Goal: Information Seeking & Learning: Learn about a topic

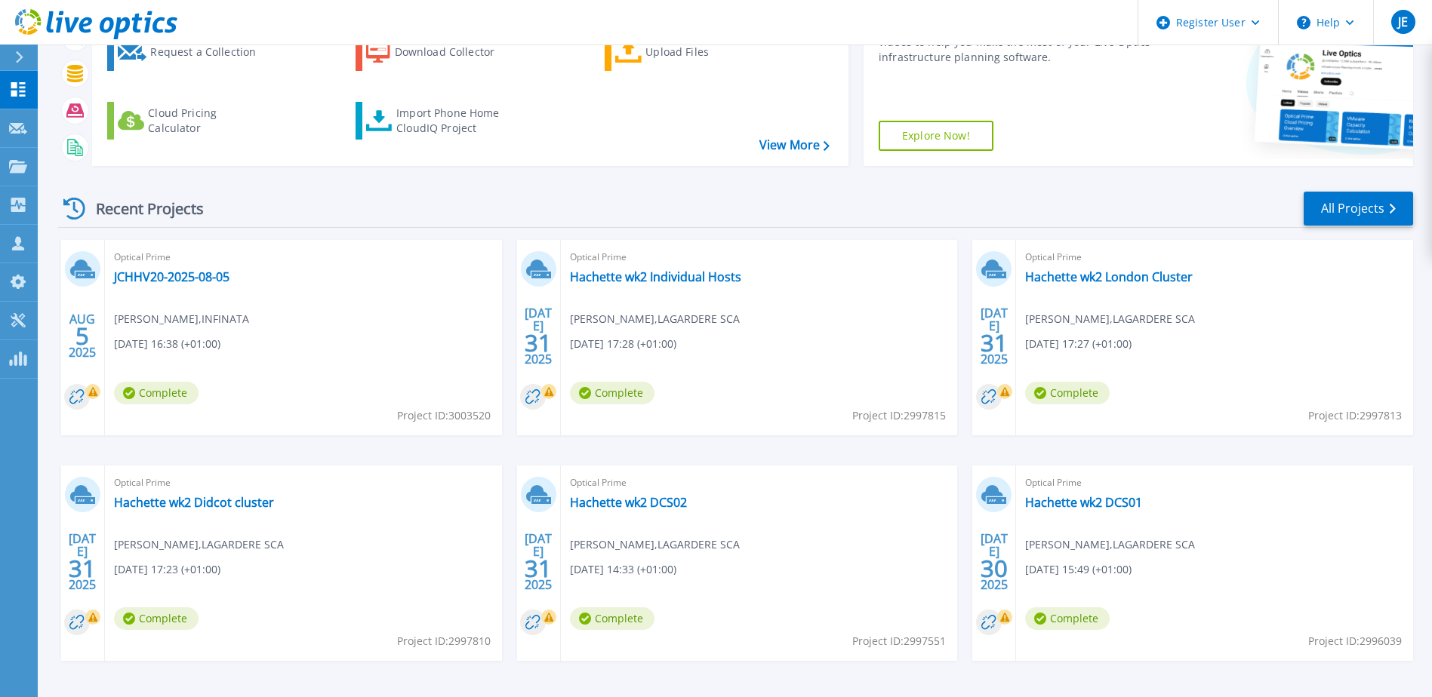
scroll to position [202, 0]
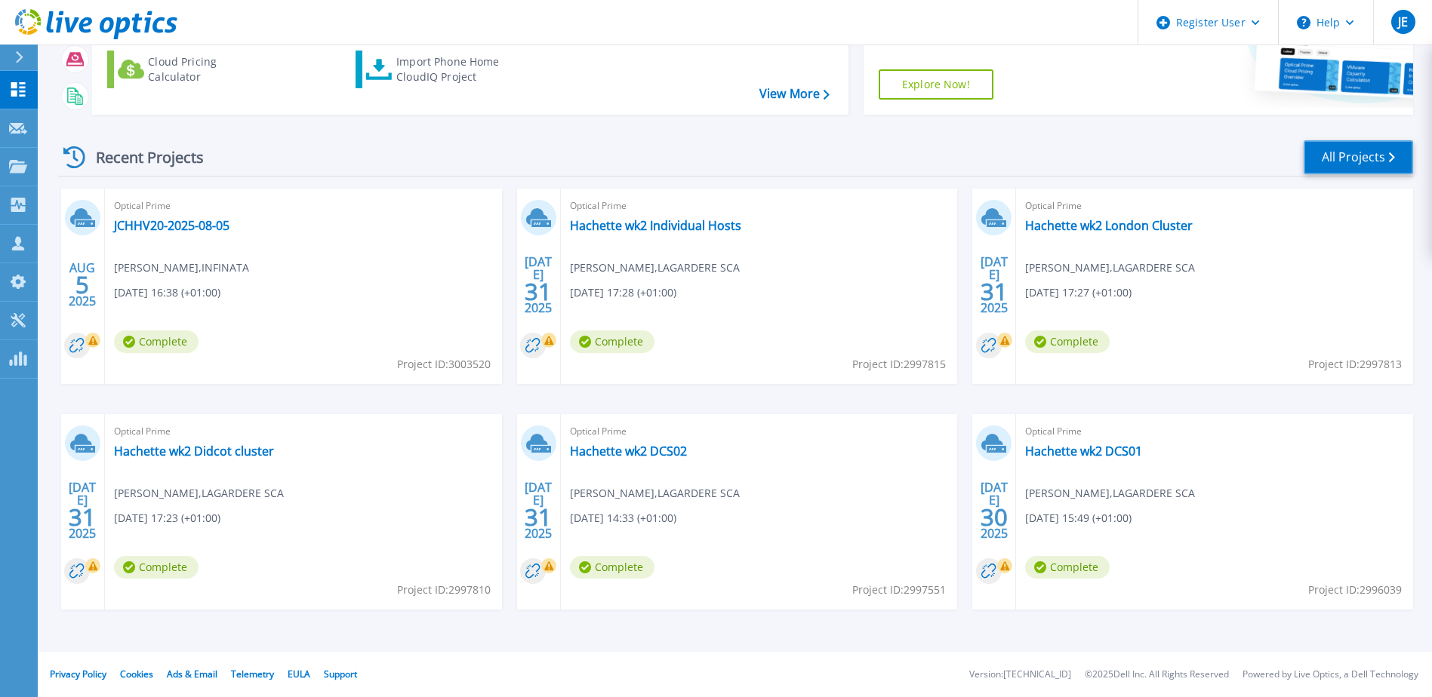
click at [1357, 158] on link "All Projects" at bounding box center [1357, 157] width 109 height 34
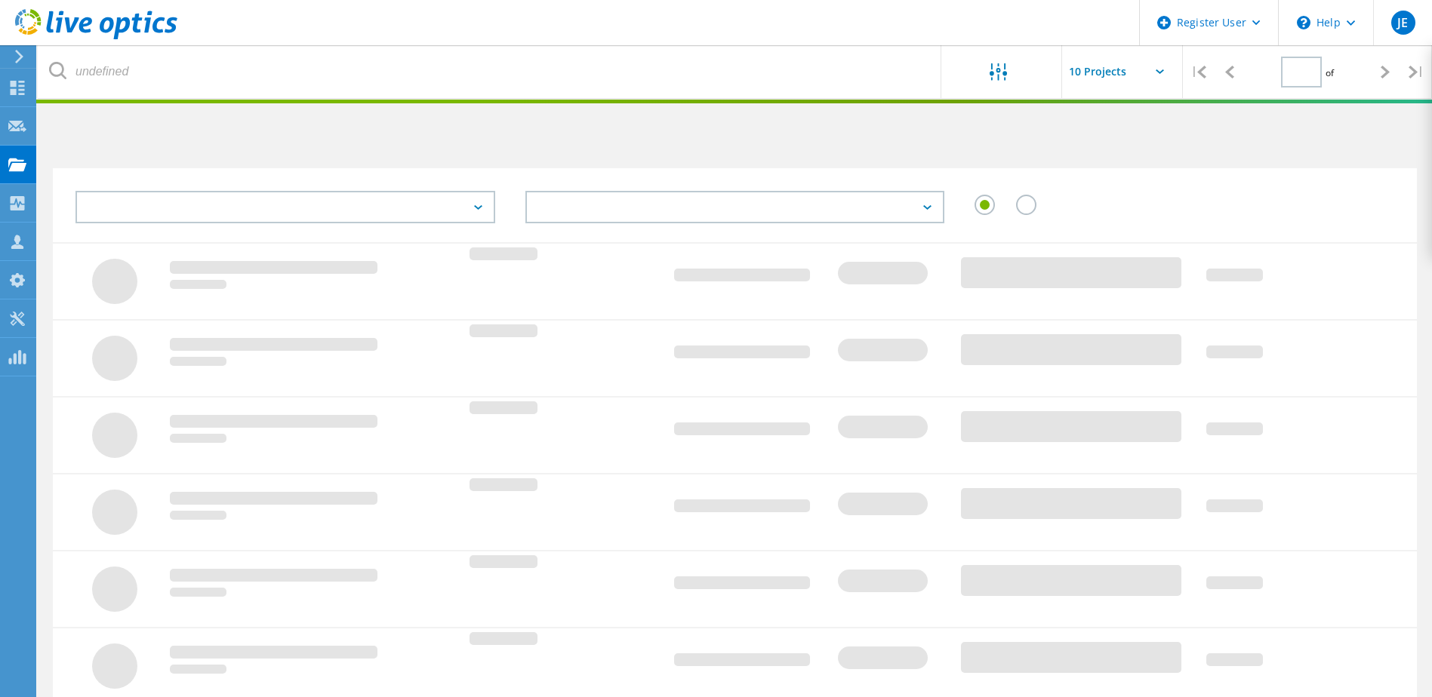
type input "1"
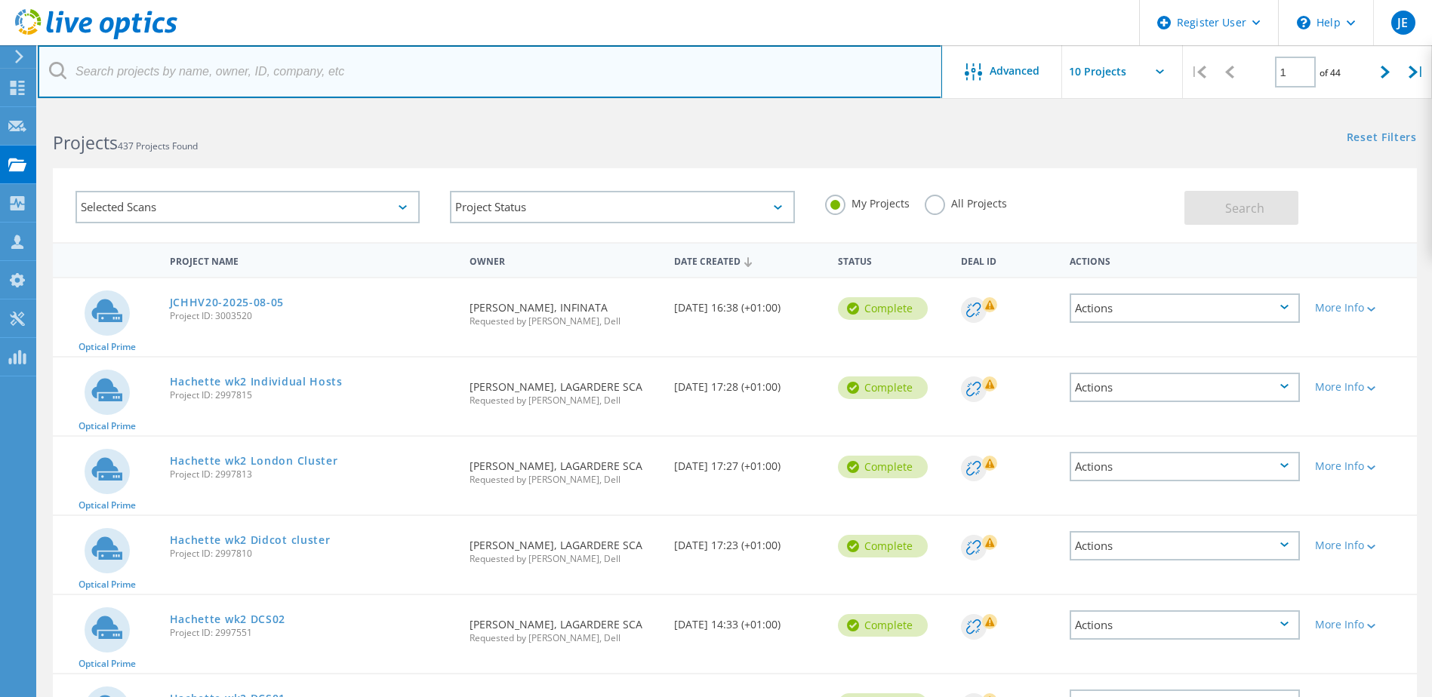
click at [336, 84] on input "text" at bounding box center [490, 71] width 904 height 53
type input "hachette"
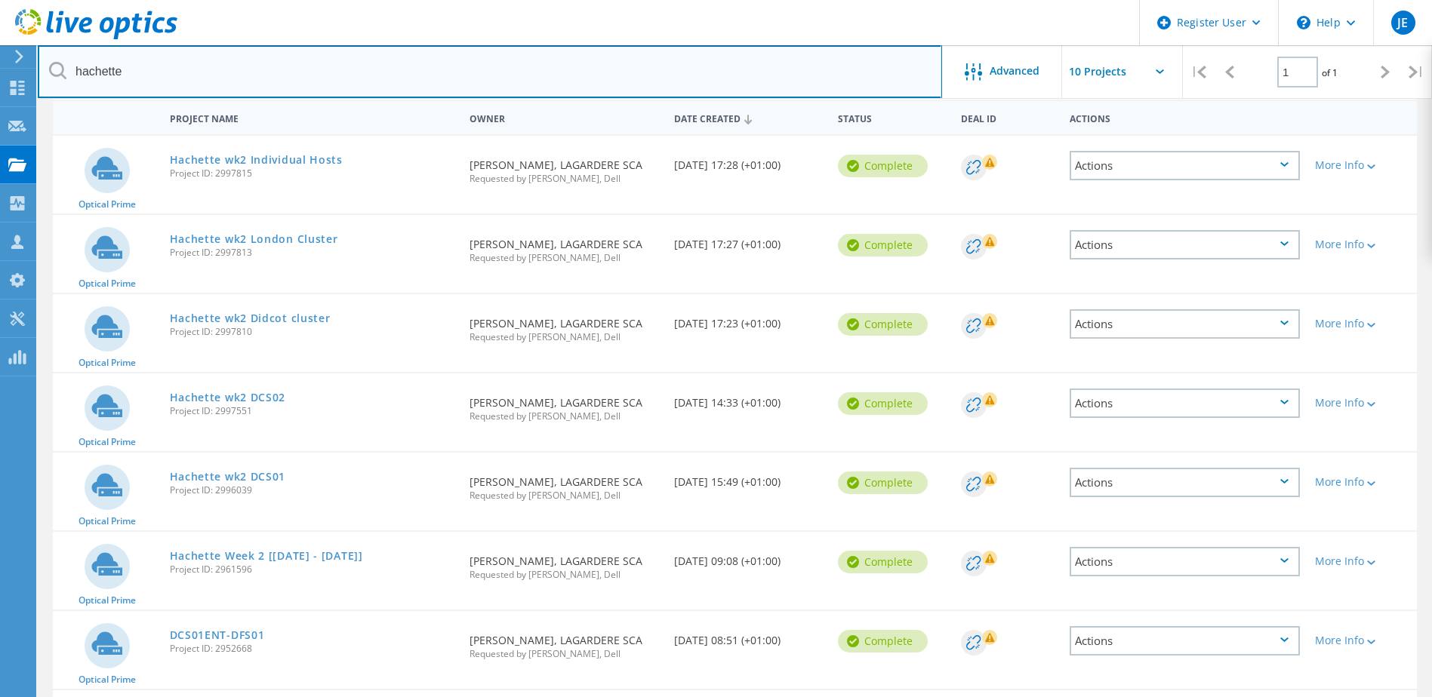
scroll to position [151, 0]
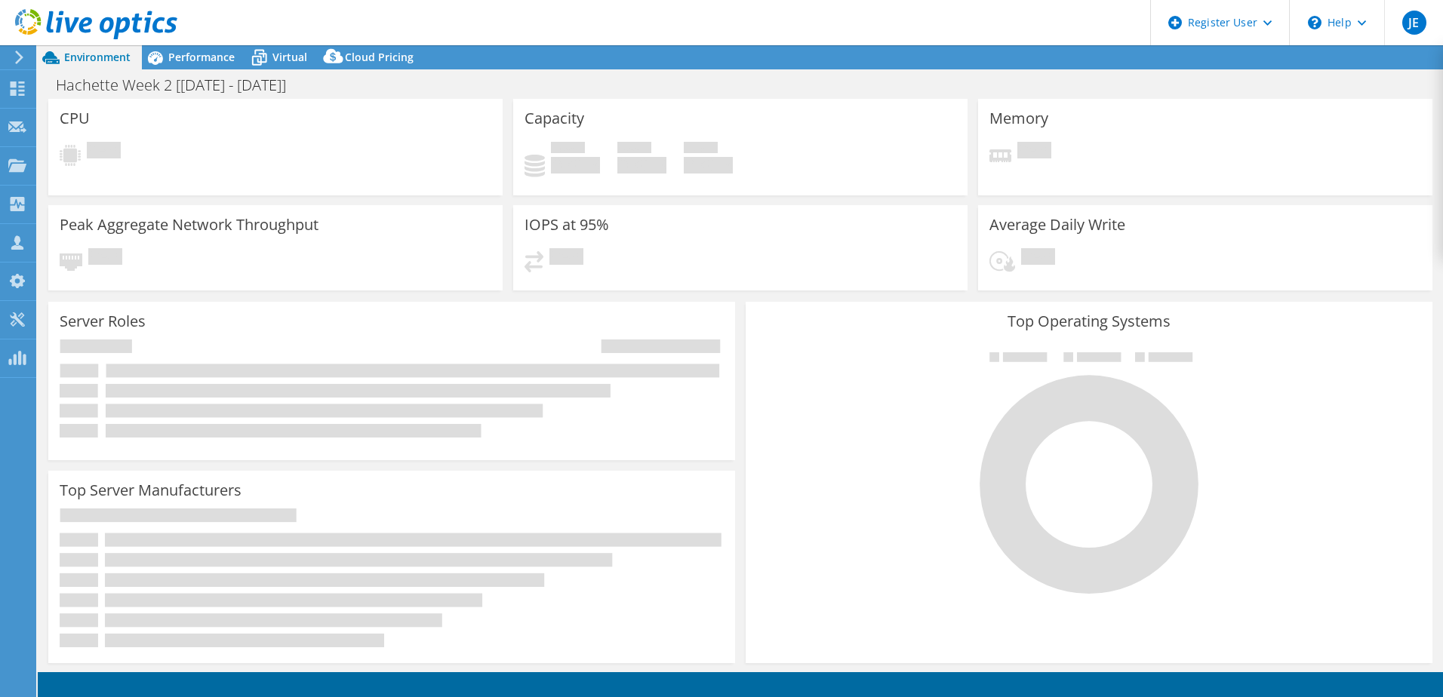
select select "USD"
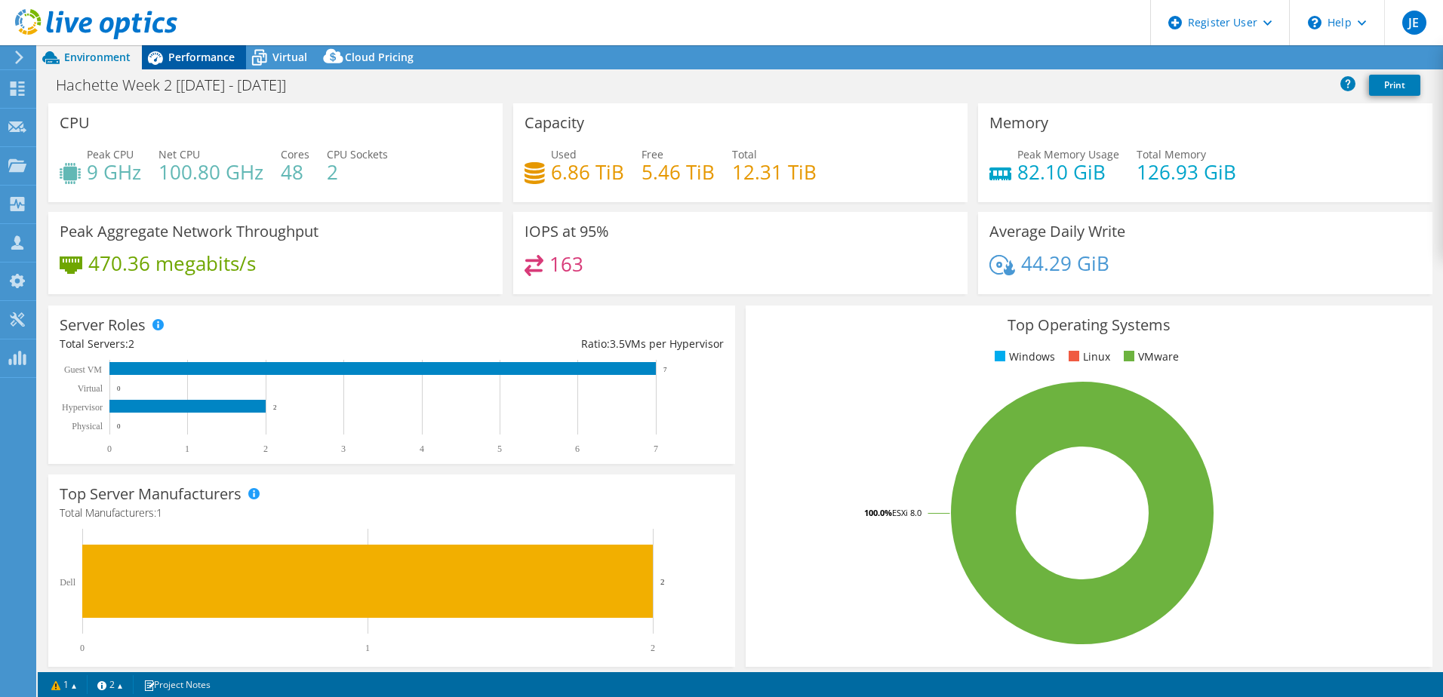
click at [187, 61] on span "Performance" at bounding box center [201, 57] width 66 height 14
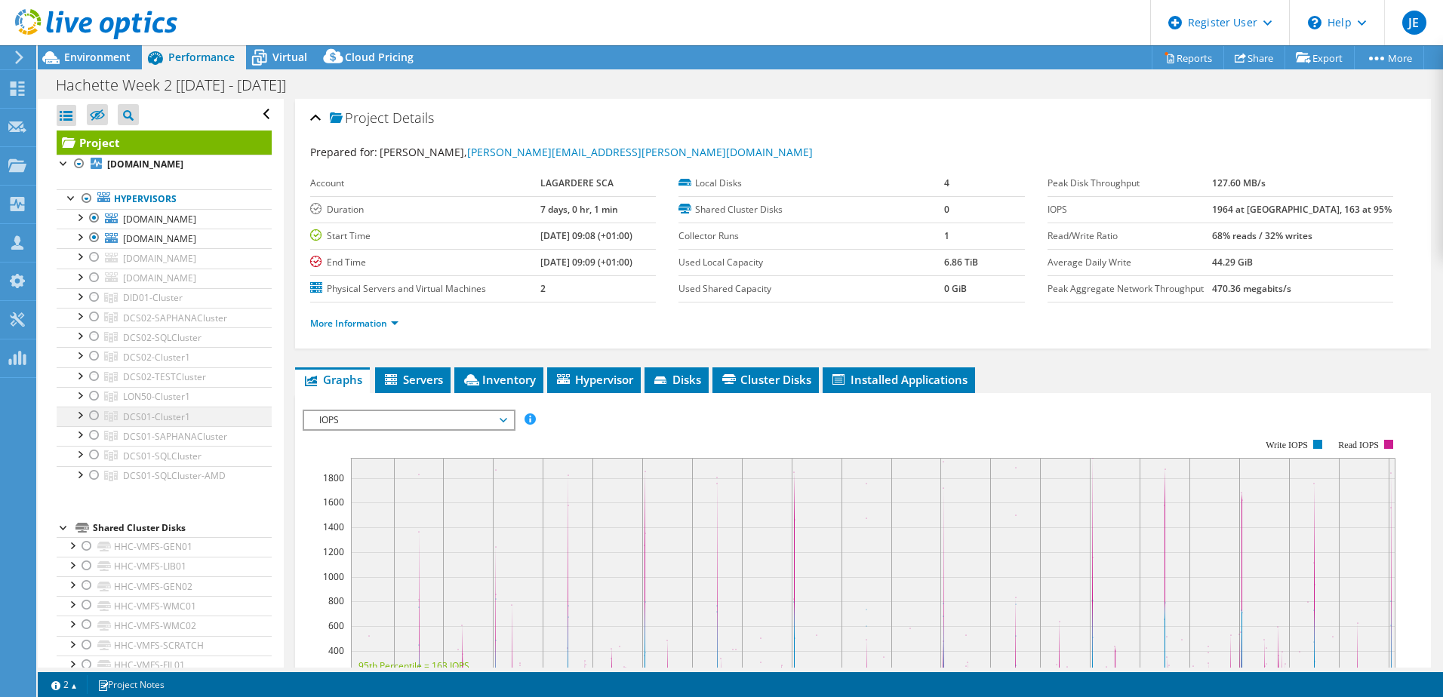
click at [82, 422] on div at bounding box center [79, 414] width 15 height 15
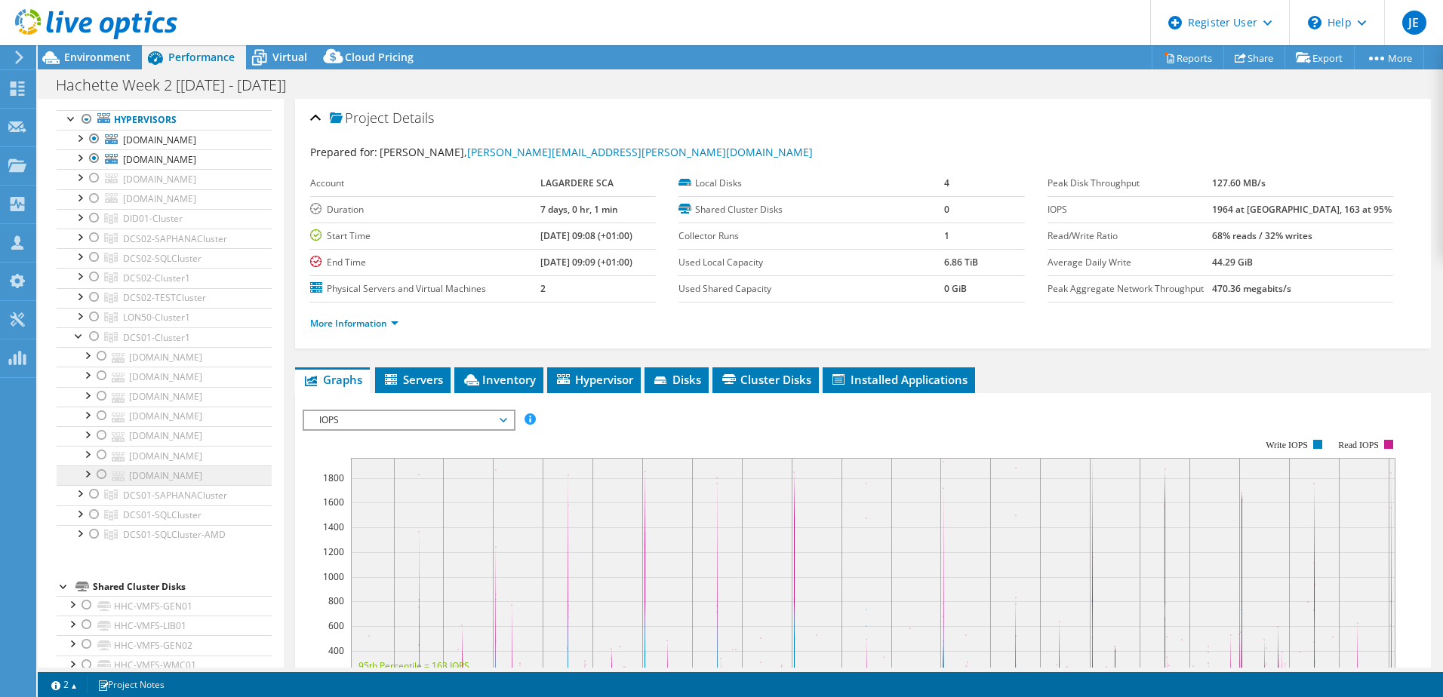
scroll to position [151, 0]
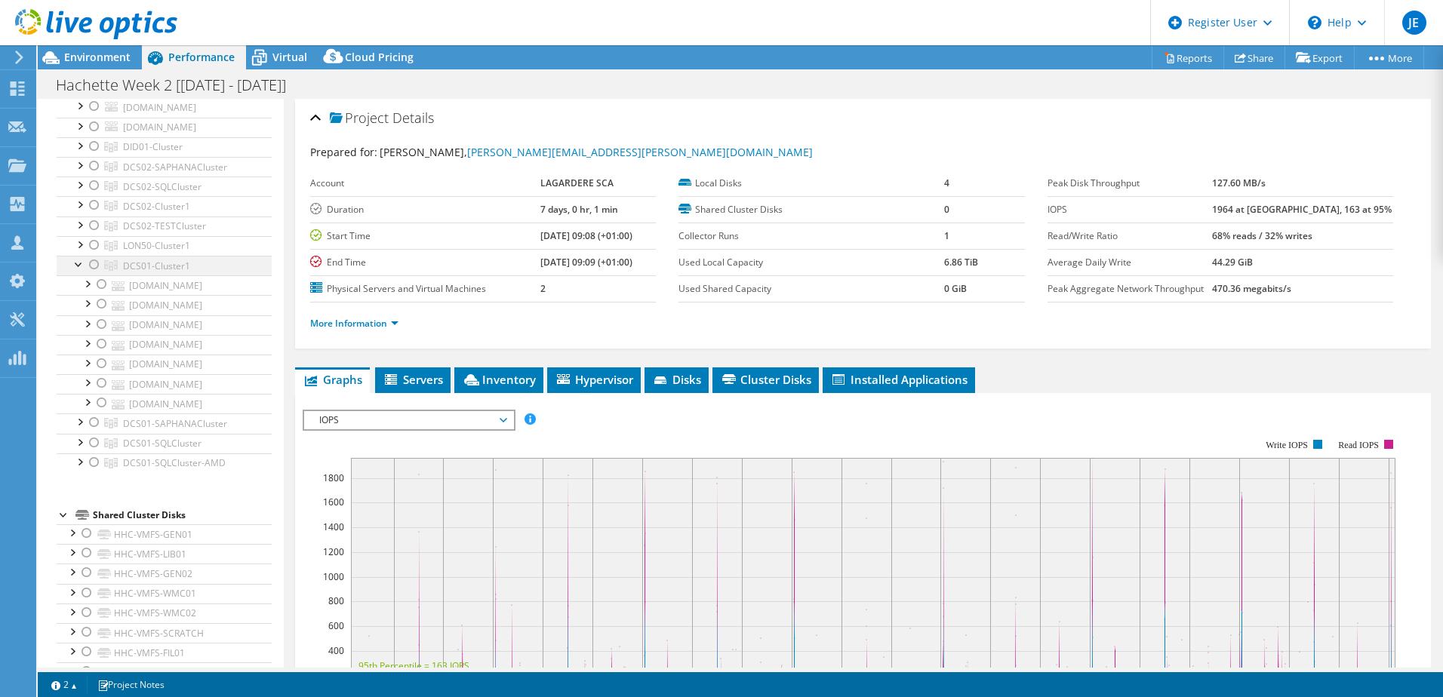
click at [73, 271] on div at bounding box center [79, 263] width 15 height 15
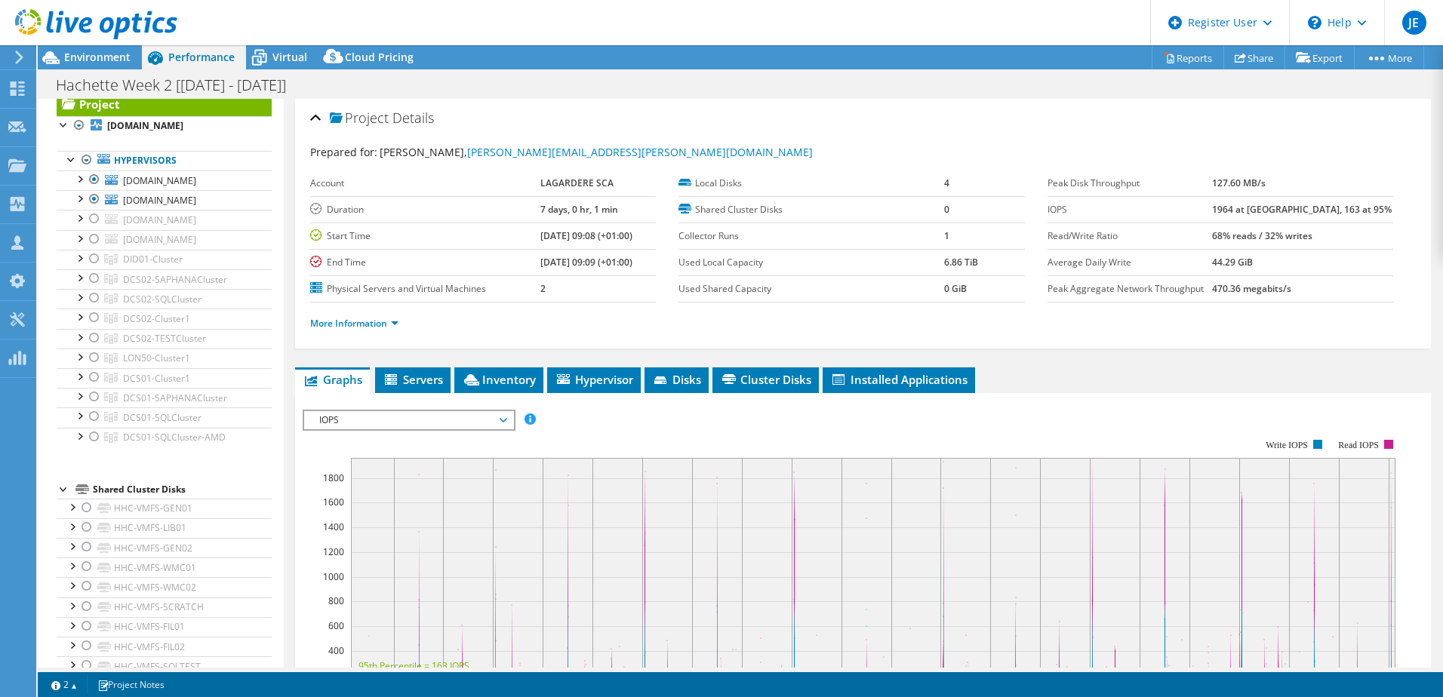
scroll to position [0, 0]
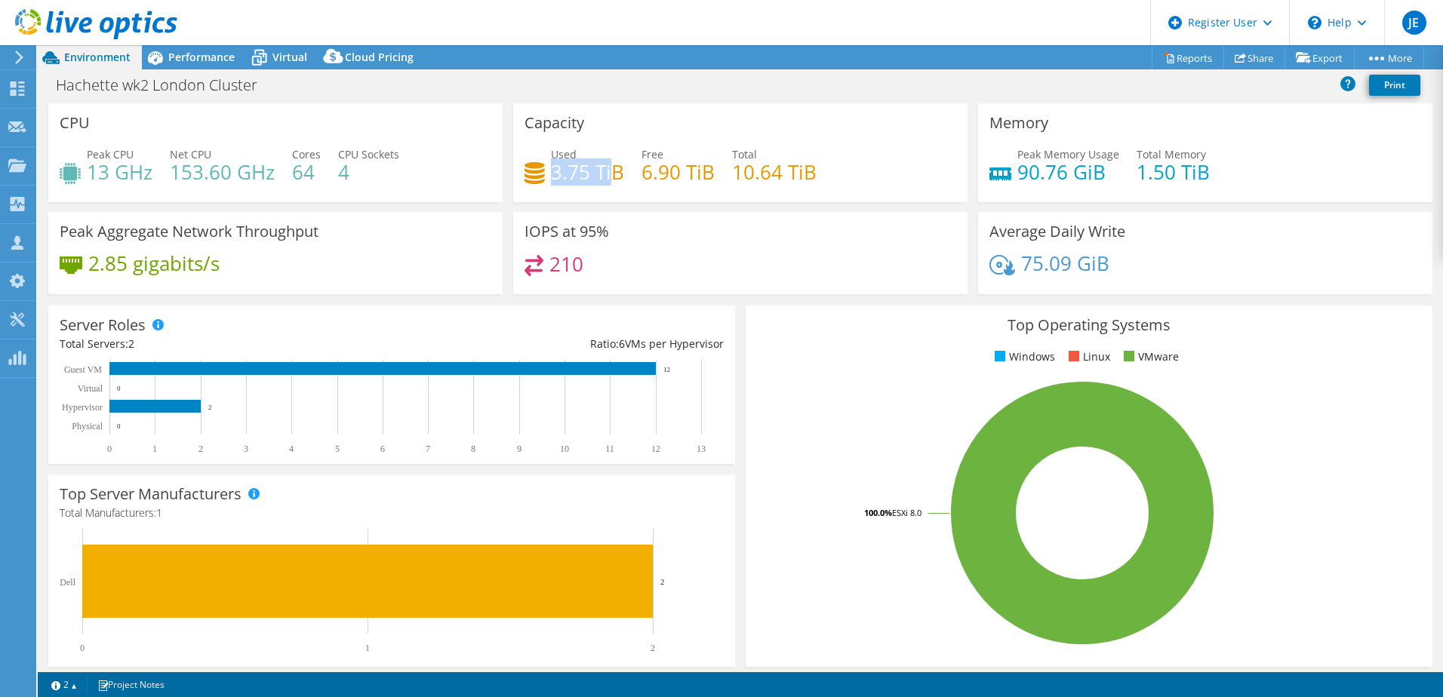
drag, startPoint x: 552, startPoint y: 173, endPoint x: 608, endPoint y: 173, distance: 55.1
click at [608, 173] on h4 "3.75 TiB" at bounding box center [587, 172] width 73 height 17
click at [573, 177] on h4 "3.75 TiB" at bounding box center [587, 172] width 73 height 17
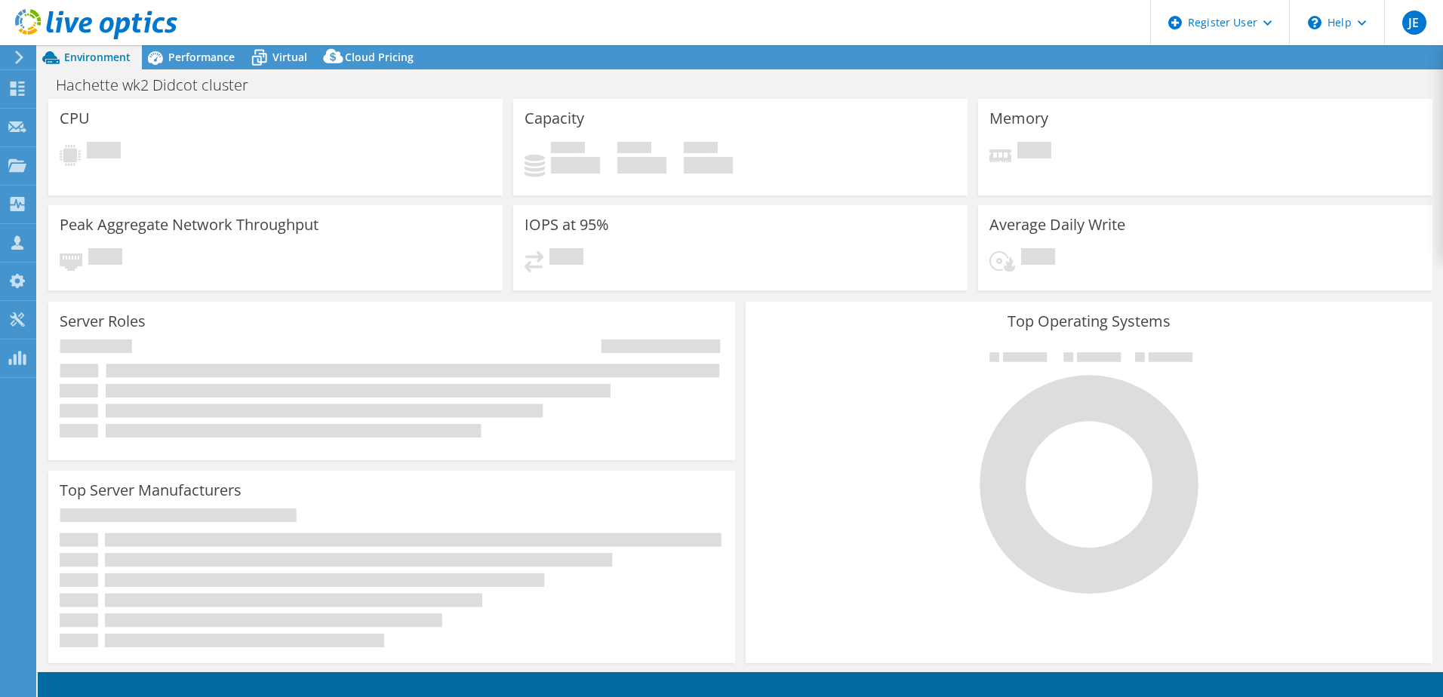
select select "USD"
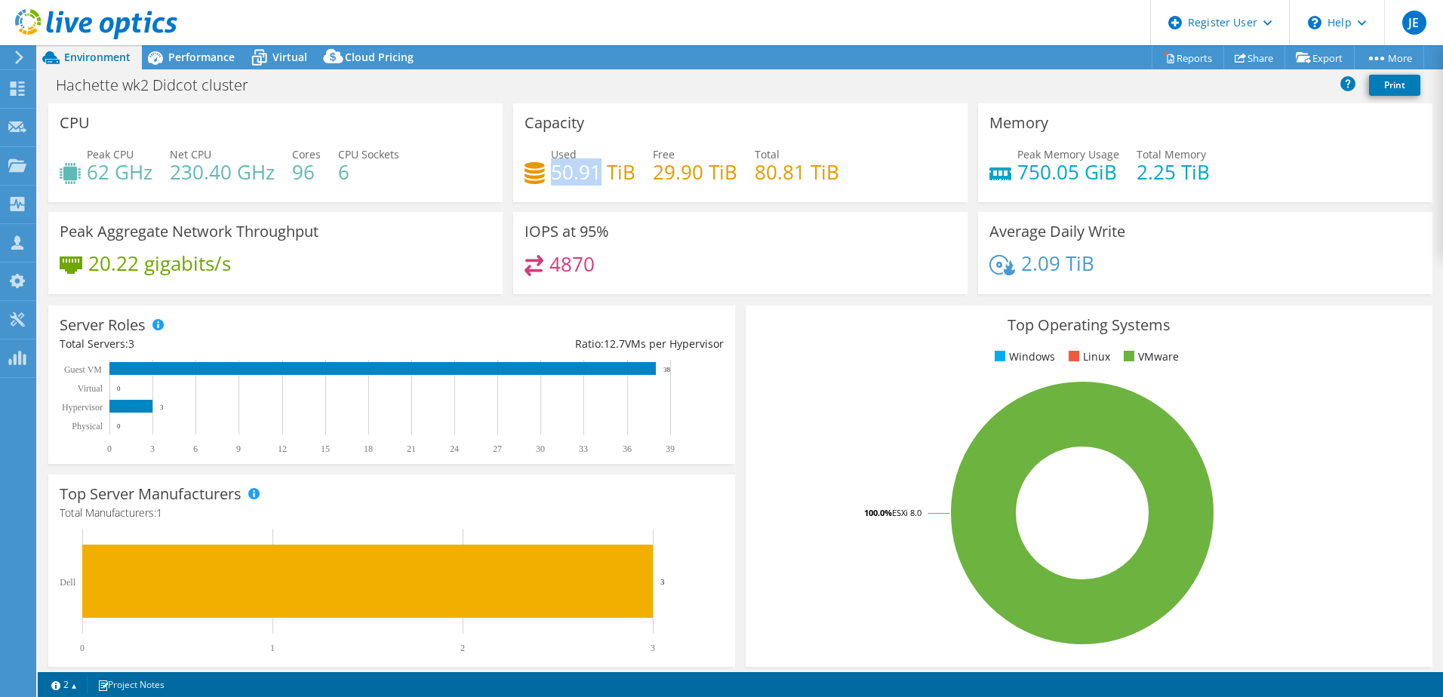
drag, startPoint x: 550, startPoint y: 171, endPoint x: 598, endPoint y: 175, distance: 48.4
click at [598, 175] on h4 "50.91 TiB" at bounding box center [593, 172] width 85 height 17
click at [551, 171] on h4 "50.91 TiB" at bounding box center [593, 172] width 85 height 17
drag, startPoint x: 548, startPoint y: 173, endPoint x: 593, endPoint y: 170, distance: 45.4
click at [593, 170] on h4 "50.91 TiB" at bounding box center [593, 172] width 85 height 17
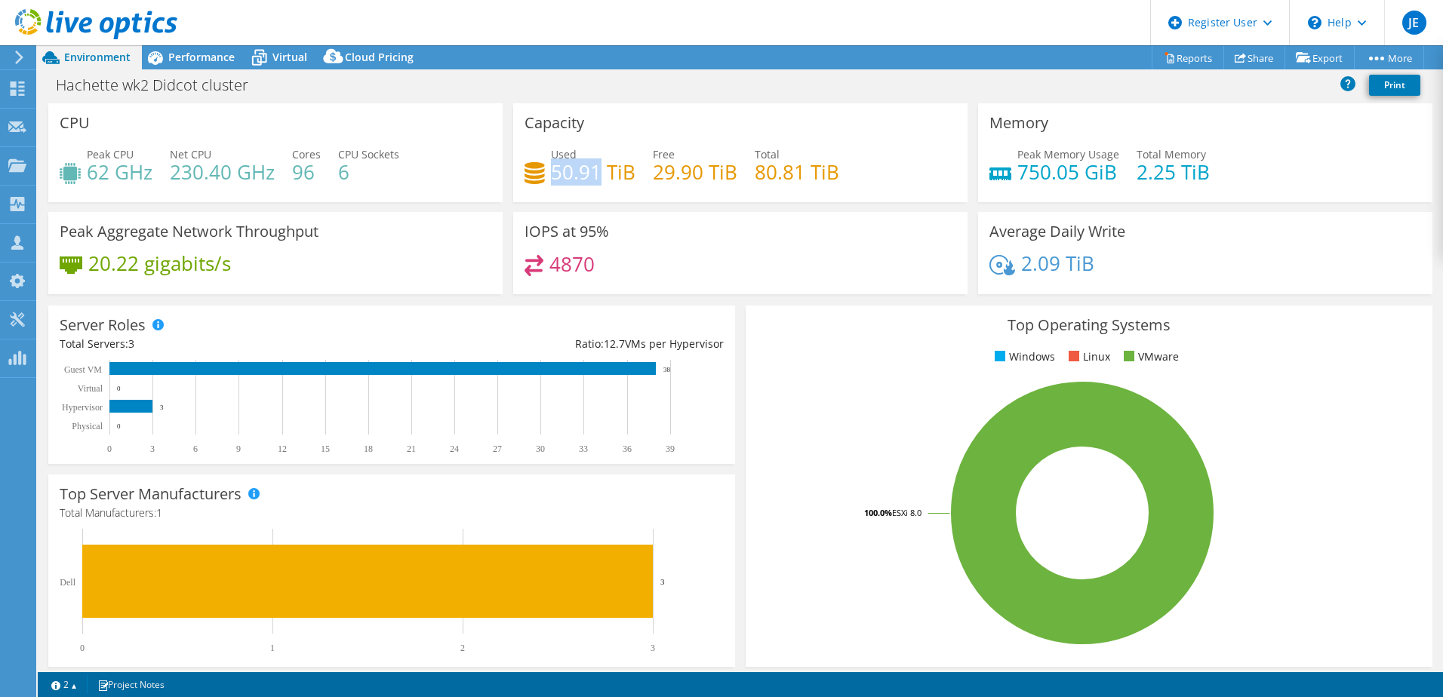
click at [551, 171] on h4 "50.91 TiB" at bounding box center [593, 172] width 85 height 17
drag, startPoint x: 548, startPoint y: 173, endPoint x: 638, endPoint y: 182, distance: 91.0
click at [638, 182] on div "Used 50.91 TiB Free 29.90 TiB Total 80.81 TiB" at bounding box center [741, 170] width 432 height 49
click at [740, 306] on div "Top Operating Systems Windows Linux VMware 100.0% ESXi 8.0" at bounding box center [1088, 486] width 697 height 372
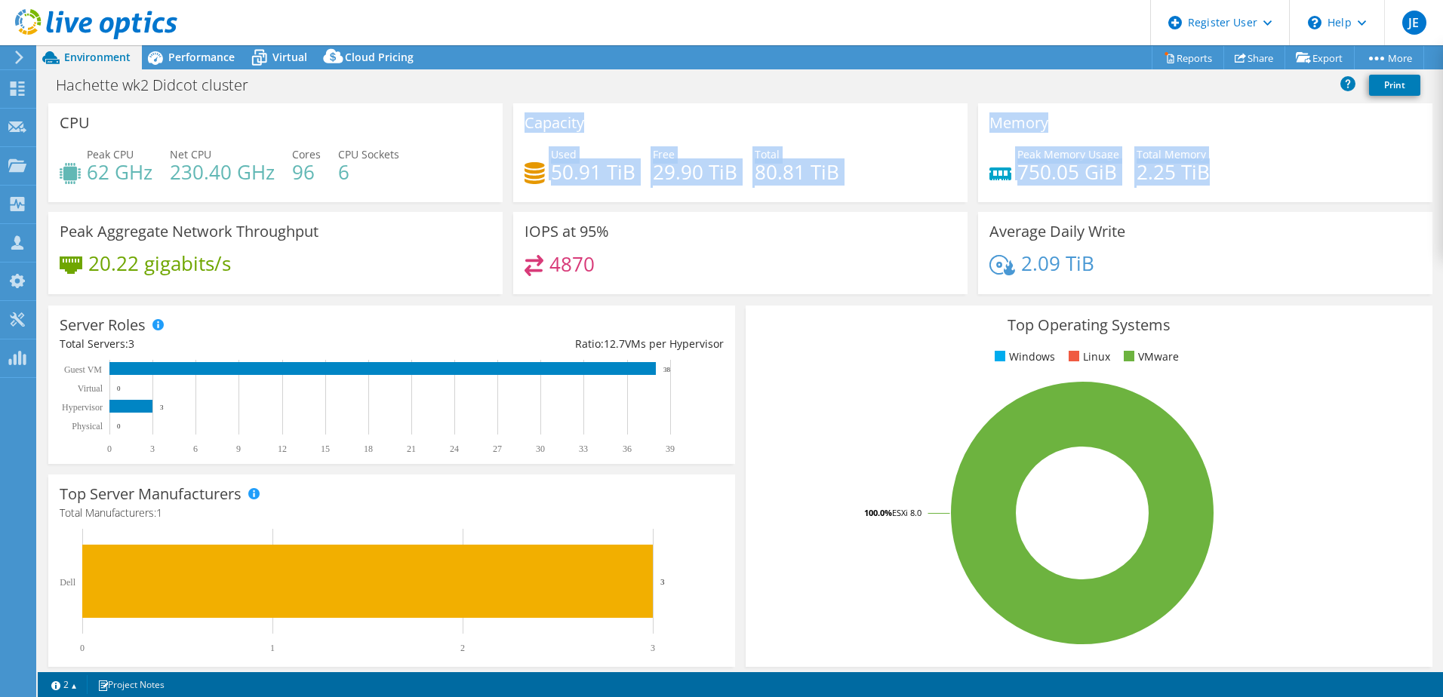
drag, startPoint x: 522, startPoint y: 119, endPoint x: 1281, endPoint y: 184, distance: 762.0
click at [1281, 184] on div "CPU Peak CPU 62 GHz Net CPU 230.40 GHz Cores 96 CPU Sockets 6 Capacity Used 50.…" at bounding box center [740, 203] width 1395 height 201
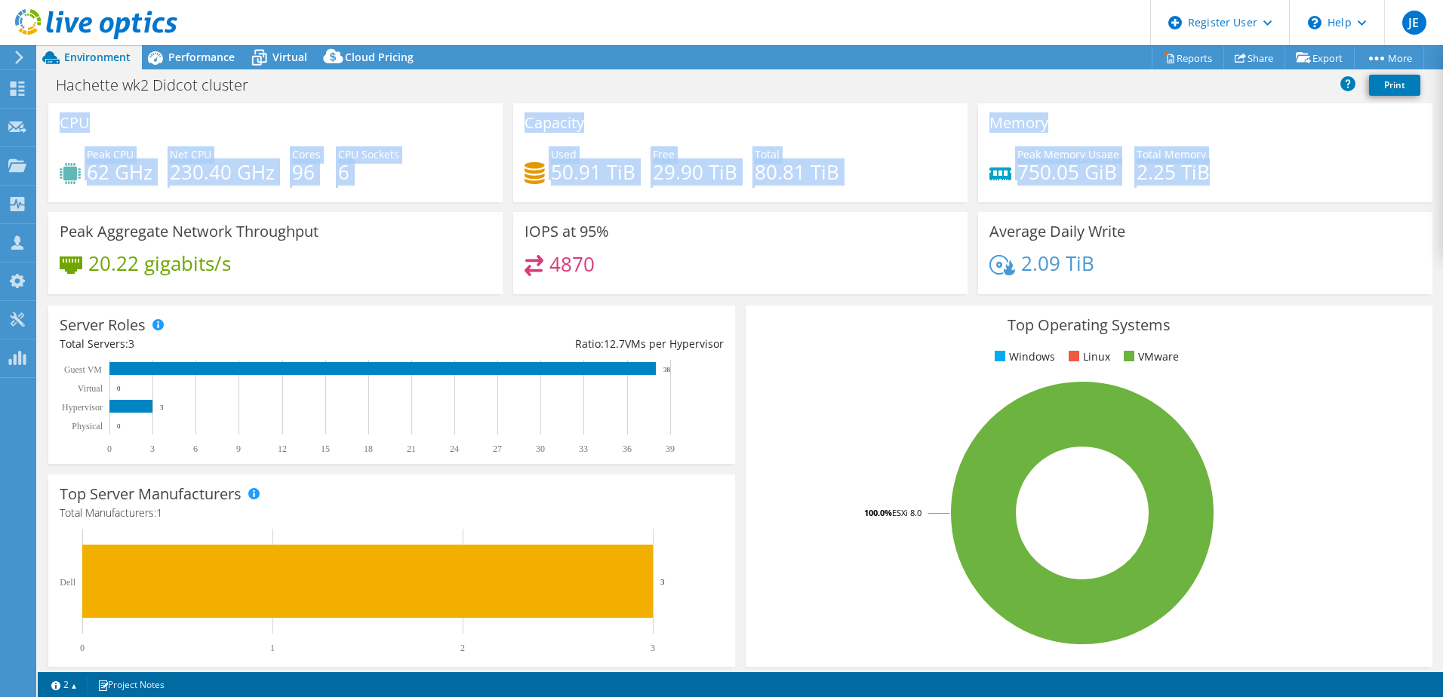
drag, startPoint x: 59, startPoint y: 118, endPoint x: 1224, endPoint y: 176, distance: 1166.7
click at [1224, 176] on div "CPU Peak CPU 62 GHz Net CPU 230.40 GHz Cores 96 CPU Sockets 6 Capacity Used 50.…" at bounding box center [740, 203] width 1395 height 201
click at [973, 209] on div "Memory Peak Memory Usage 750.05 GiB Total Memory 2.25 TiB" at bounding box center [1205, 157] width 465 height 109
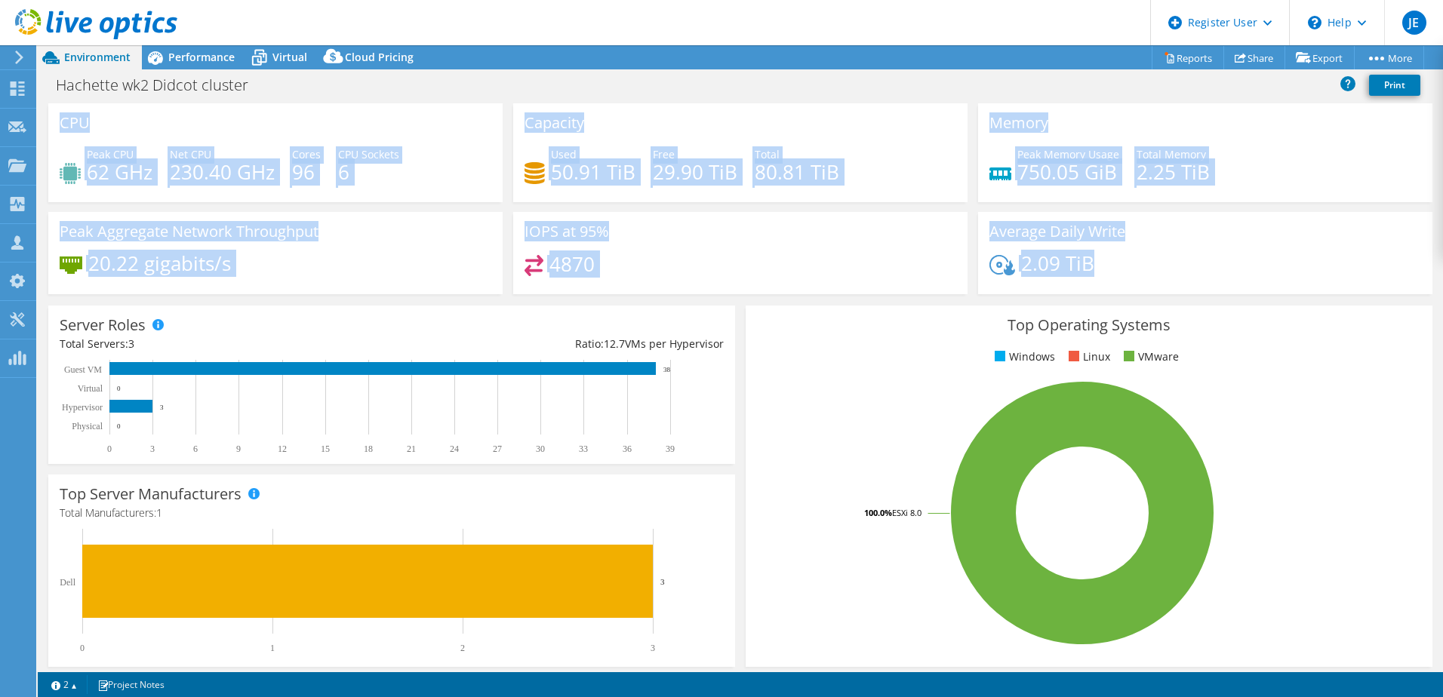
drag, startPoint x: 1089, startPoint y: 261, endPoint x: 52, endPoint y: 109, distance: 1048.0
click at [52, 109] on div "CPU Peak CPU 62 GHz Net CPU 230.40 GHz Cores 96 CPU Sockets 6 Capacity Used 50.…" at bounding box center [740, 203] width 1395 height 201
click at [508, 112] on div "Capacity Used 50.91 TiB Free 29.90 TiB Total 80.81 TiB" at bounding box center [740, 152] width 465 height 99
drag, startPoint x: 62, startPoint y: 122, endPoint x: 1099, endPoint y: 260, distance: 1046.1
click at [1099, 260] on div "CPU Peak CPU 62 GHz Net CPU 230.40 GHz Cores 96 CPU Sockets 6 Capacity Used 50.…" at bounding box center [740, 203] width 1395 height 201
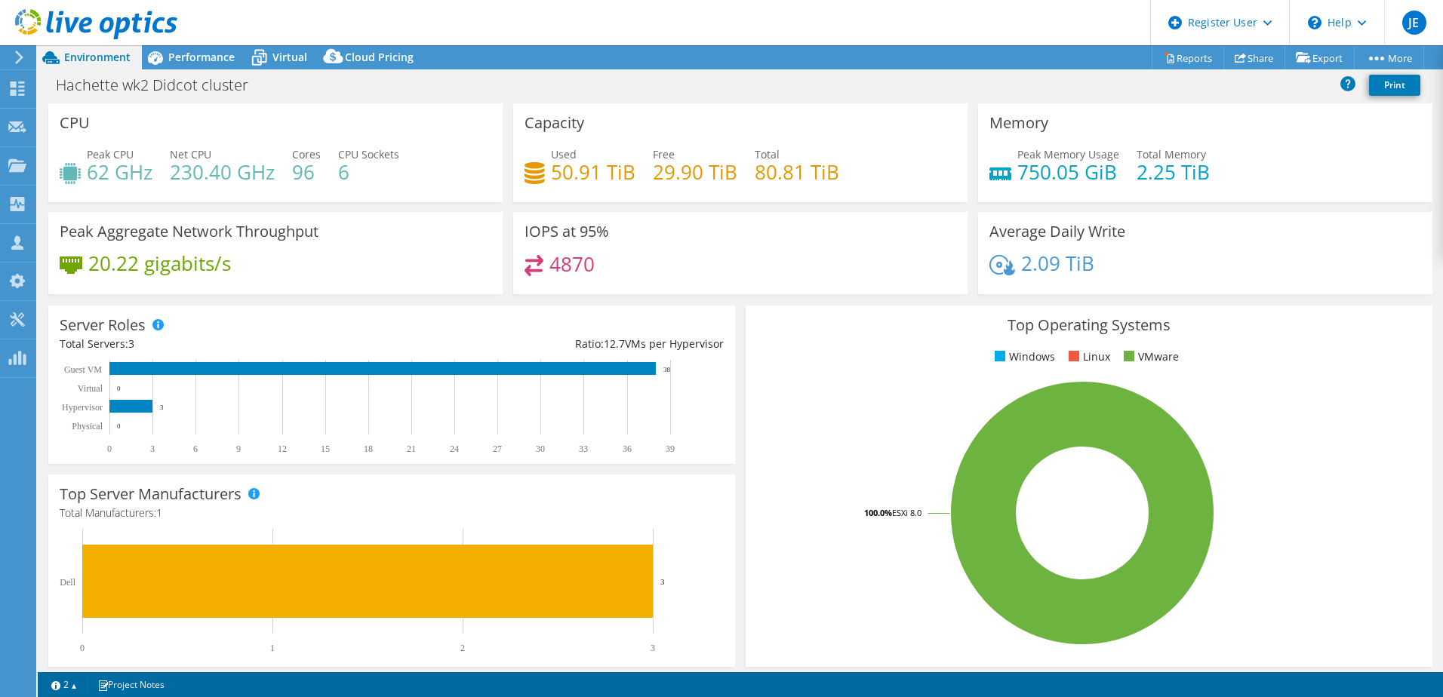
click at [1094, 265] on div "2.09 TiB" at bounding box center [1205, 271] width 432 height 32
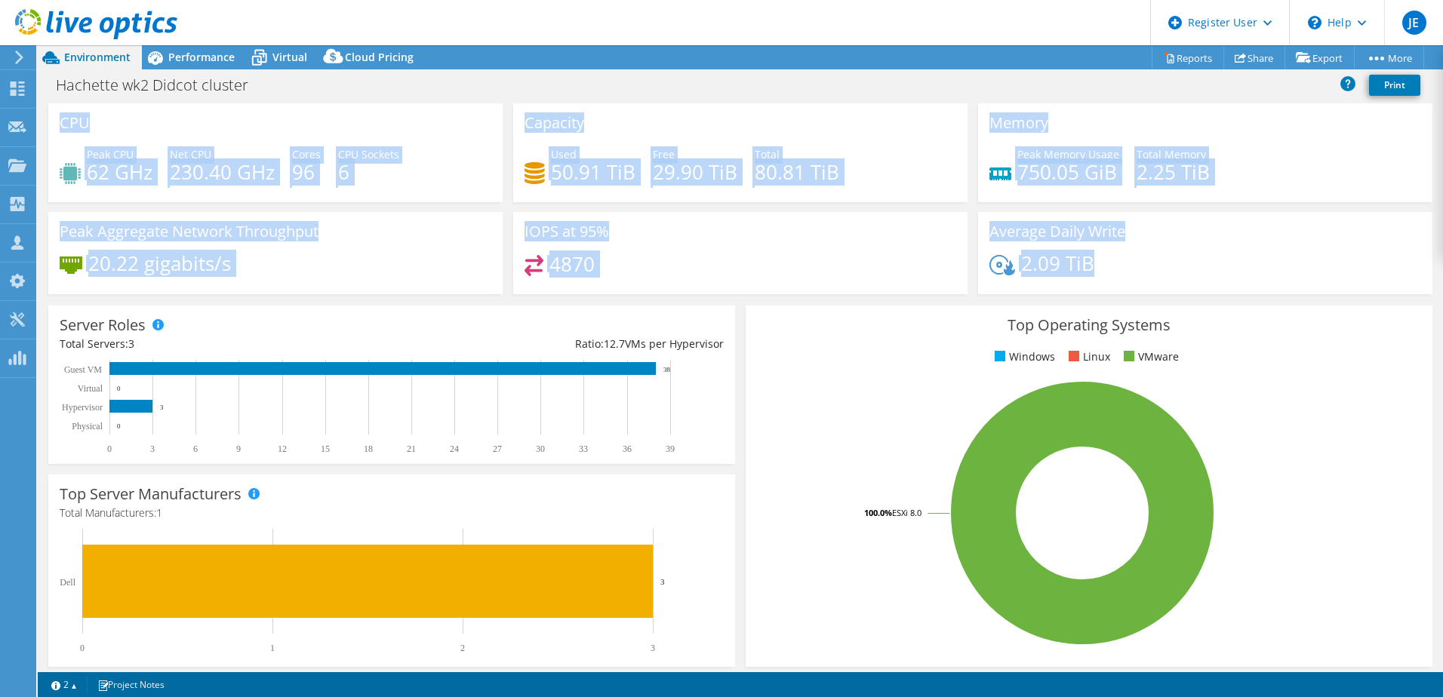
drag, startPoint x: 1093, startPoint y: 265, endPoint x: 54, endPoint y: 120, distance: 1048.5
click at [54, 120] on div "CPU Peak CPU 62 GHz Net CPU 230.40 GHz Cores 96 CPU Sockets 6 Capacity Used 50.…" at bounding box center [740, 203] width 1395 height 201
click at [60, 125] on h3 "CPU" at bounding box center [75, 123] width 30 height 17
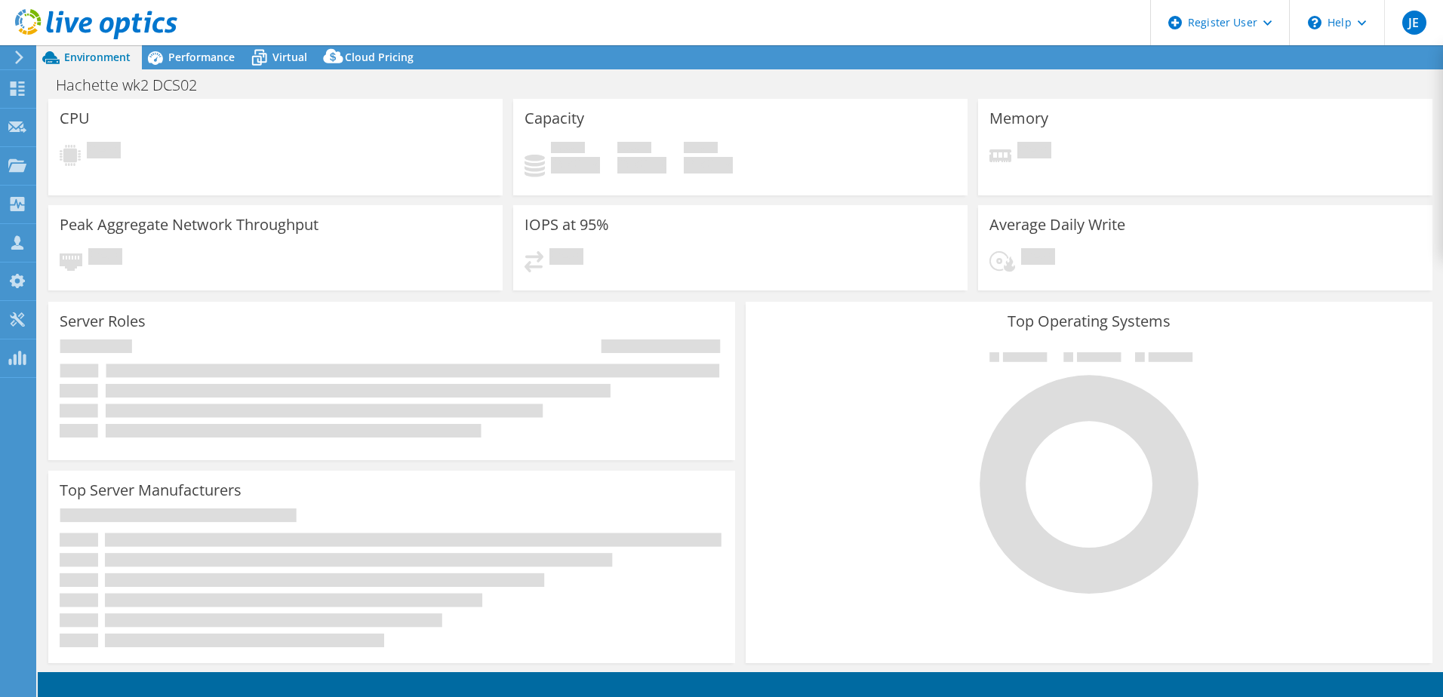
select select "USD"
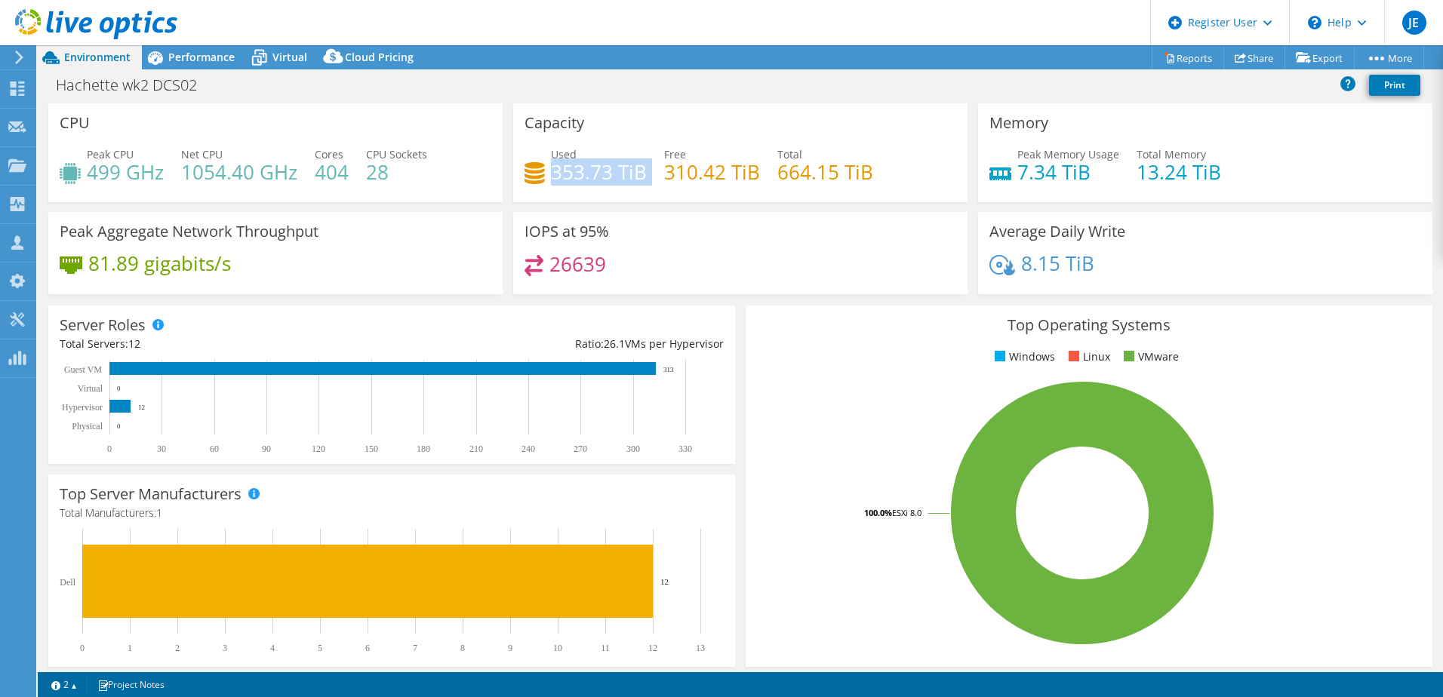
drag, startPoint x: 549, startPoint y: 170, endPoint x: 642, endPoint y: 167, distance: 92.9
click at [642, 167] on div "Used 353.73 TiB Free 310.42 TiB Total 664.15 TiB" at bounding box center [741, 170] width 432 height 49
click at [588, 88] on div "Hachette wk2 DCS02 Print" at bounding box center [740, 85] width 1405 height 28
drag, startPoint x: 549, startPoint y: 170, endPoint x: 640, endPoint y: 173, distance: 90.6
click at [640, 173] on h4 "353.73 TiB" at bounding box center [599, 172] width 96 height 17
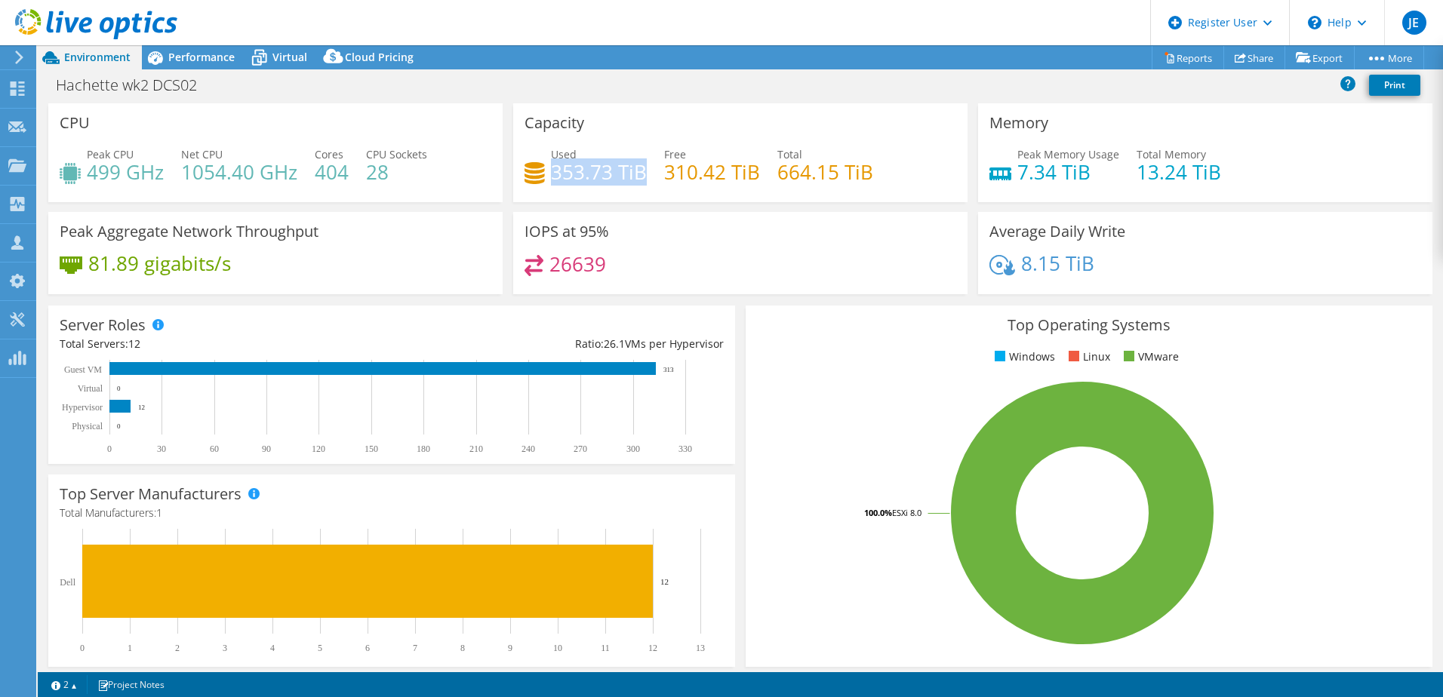
click at [577, 177] on h4 "353.73 TiB" at bounding box center [599, 172] width 96 height 17
click at [551, 171] on h4 "353.73 TiB" at bounding box center [599, 172] width 96 height 17
drag, startPoint x: 546, startPoint y: 174, endPoint x: 623, endPoint y: 174, distance: 77.0
click at [623, 174] on div "Used 353.73 TiB" at bounding box center [586, 163] width 122 height 34
click at [559, 179] on h4 "353.73 TiB" at bounding box center [599, 172] width 96 height 17
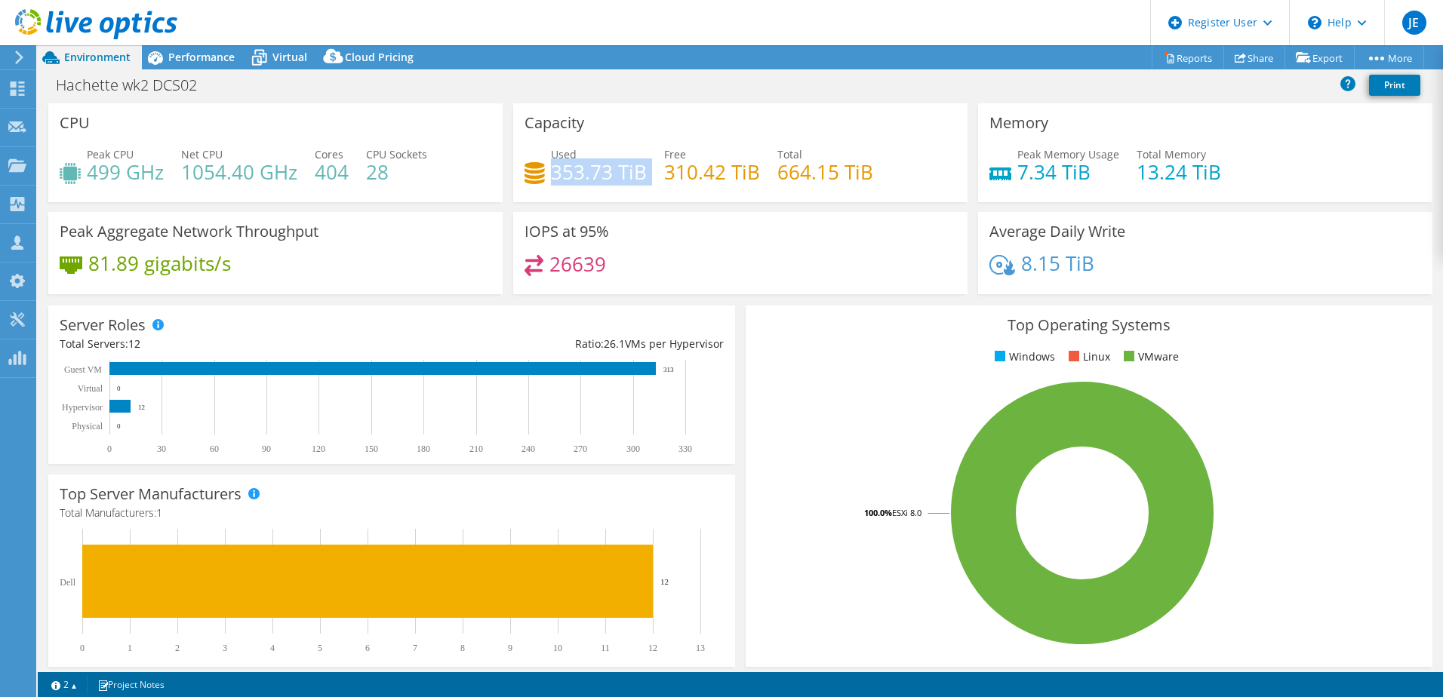
drag, startPoint x: 551, startPoint y: 169, endPoint x: 645, endPoint y: 185, distance: 95.7
click at [645, 185] on div "Used 353.73 TiB Free 310.42 TiB Total 664.15 TiB" at bounding box center [741, 170] width 432 height 49
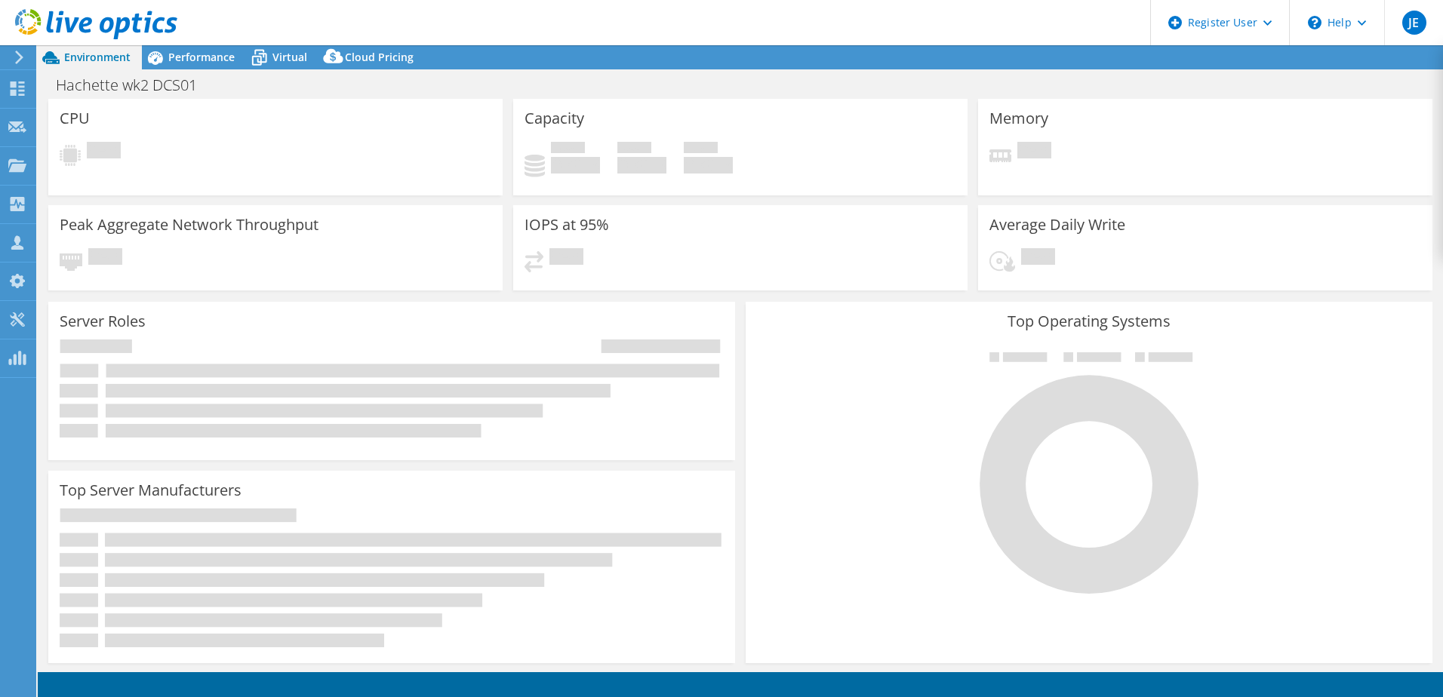
select select "USD"
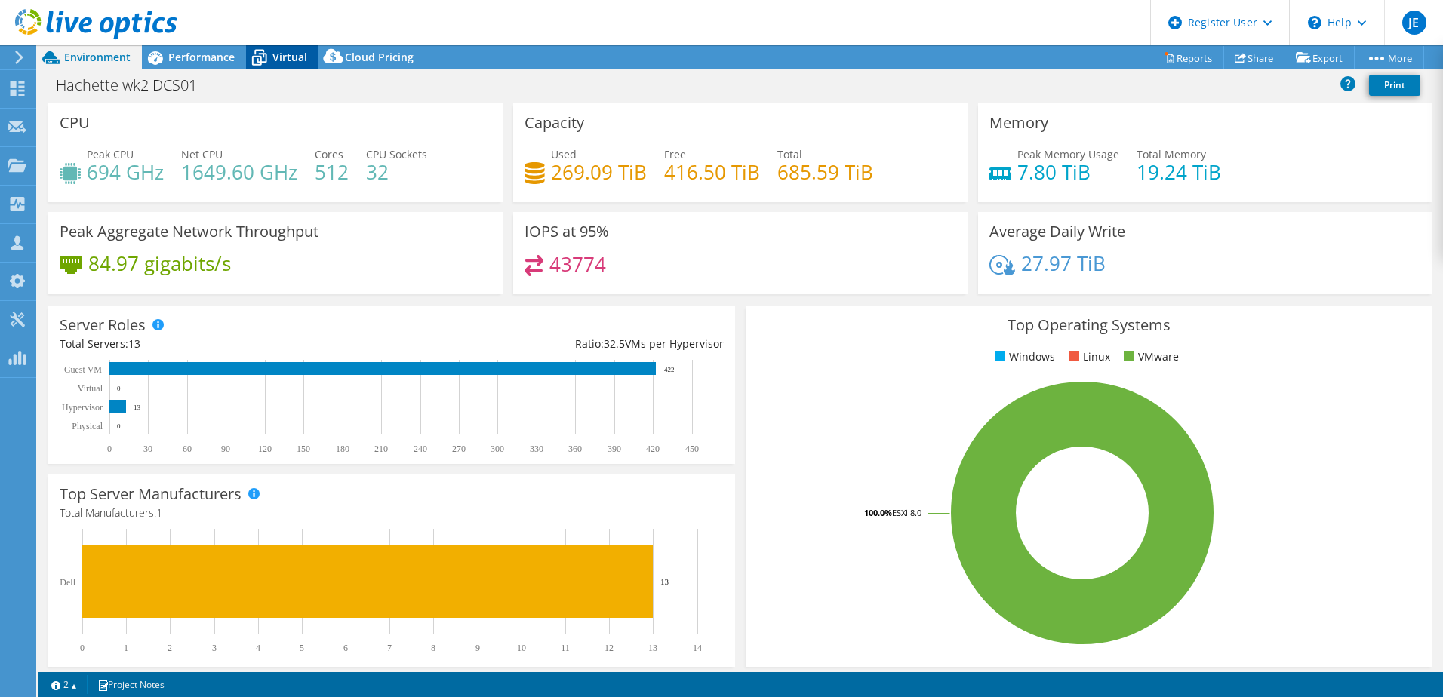
click at [278, 60] on span "Virtual" at bounding box center [289, 57] width 35 height 14
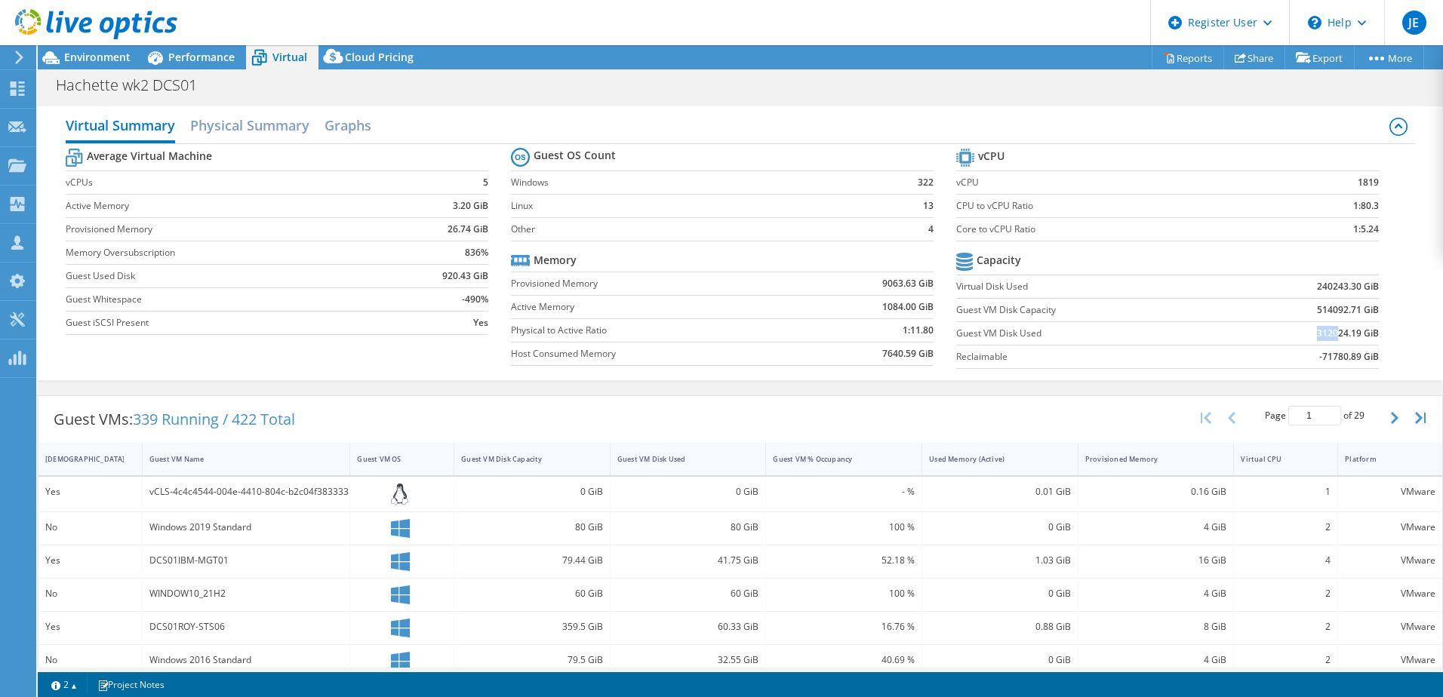
drag, startPoint x: 1306, startPoint y: 333, endPoint x: 1329, endPoint y: 332, distance: 22.7
click at [1329, 332] on b "312024.19 GiB" at bounding box center [1348, 333] width 62 height 15
drag, startPoint x: 1305, startPoint y: 286, endPoint x: 1325, endPoint y: 286, distance: 19.6
click at [1325, 286] on td "240243.30 GiB" at bounding box center [1301, 286] width 155 height 23
drag, startPoint x: 1308, startPoint y: 333, endPoint x: 1341, endPoint y: 333, distance: 33.2
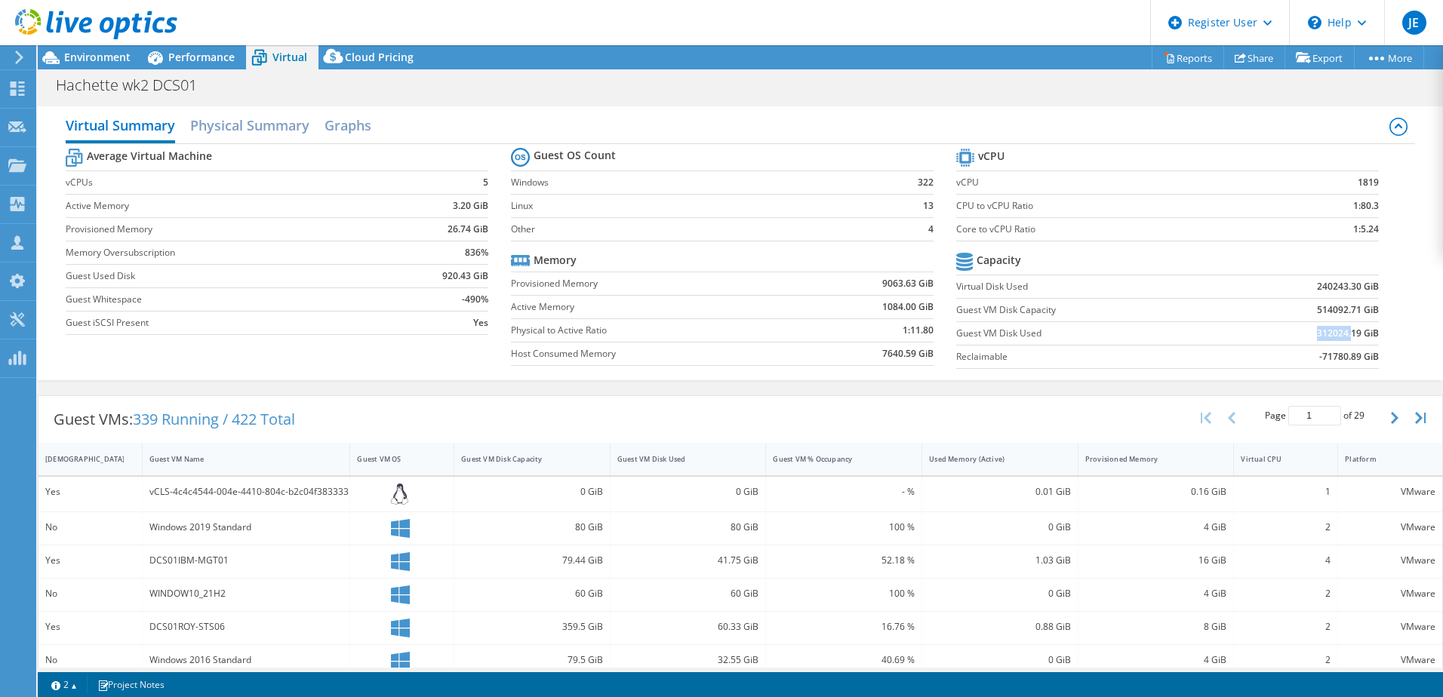
click at [1341, 333] on b "312024.19 GiB" at bounding box center [1348, 333] width 62 height 15
drag, startPoint x: 1305, startPoint y: 285, endPoint x: 1340, endPoint y: 288, distance: 34.9
click at [1340, 288] on td "240243.30 GiB" at bounding box center [1301, 286] width 155 height 23
click at [71, 61] on span "Environment" at bounding box center [97, 57] width 66 height 14
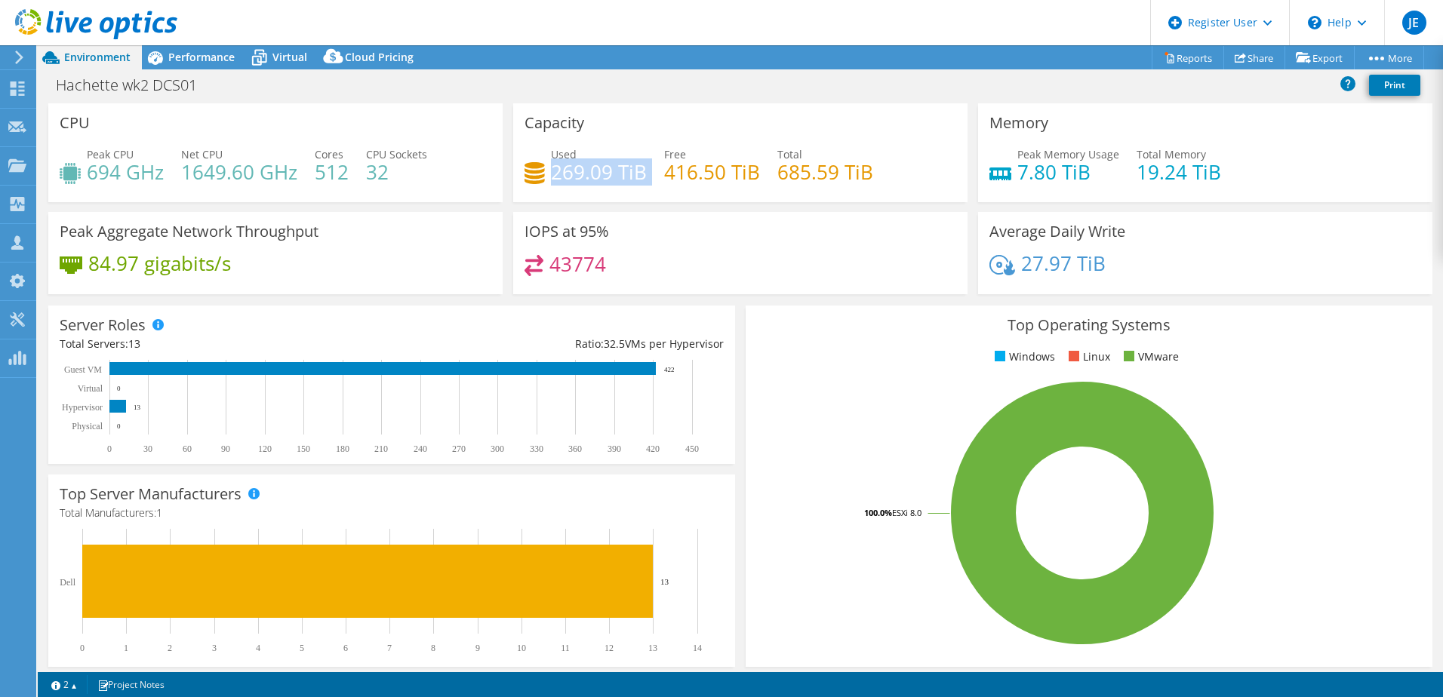
drag, startPoint x: 550, startPoint y: 168, endPoint x: 647, endPoint y: 183, distance: 97.9
click at [647, 183] on div "Used 269.09 TiB Free 416.50 TiB Total 685.59 TiB" at bounding box center [741, 170] width 432 height 49
click at [282, 54] on span "Virtual" at bounding box center [289, 57] width 35 height 14
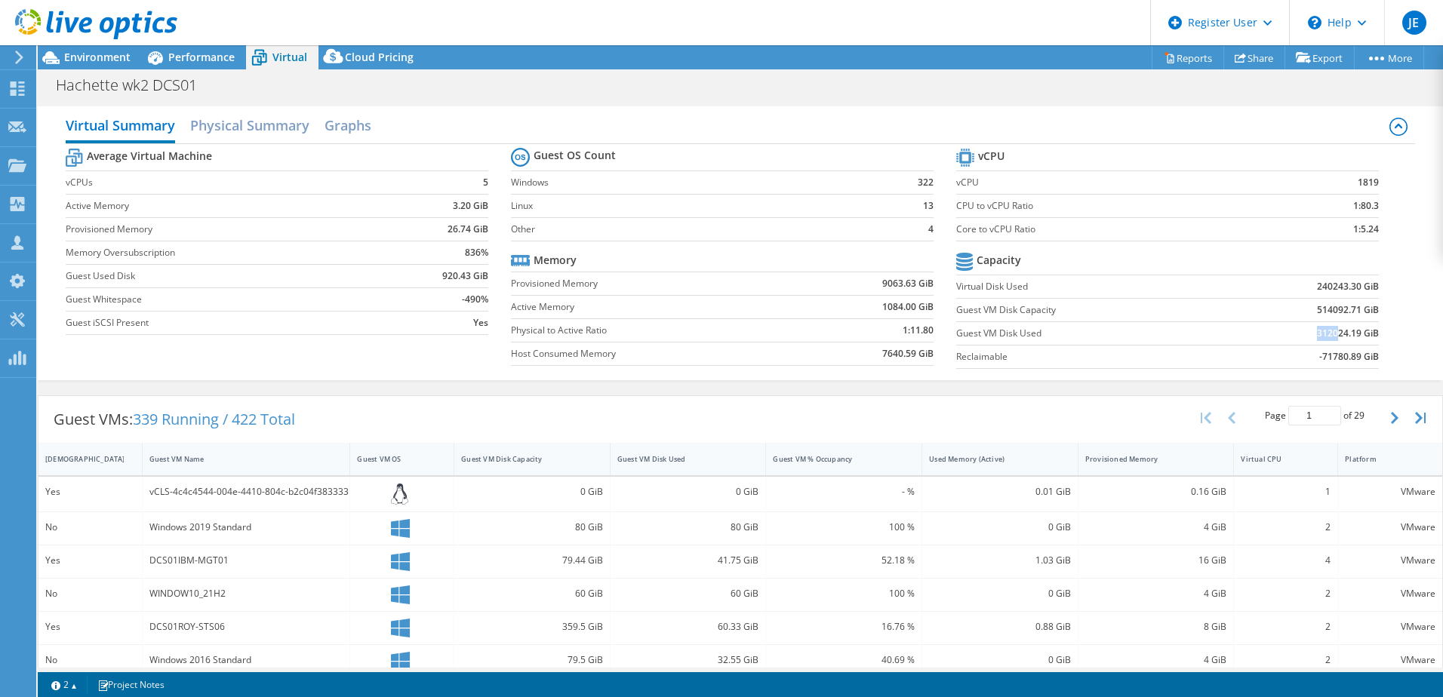
drag, startPoint x: 1307, startPoint y: 331, endPoint x: 1325, endPoint y: 331, distance: 18.1
click at [1325, 331] on b "312024.19 GiB" at bounding box center [1348, 333] width 62 height 15
click at [109, 58] on span "Environment" at bounding box center [97, 57] width 66 height 14
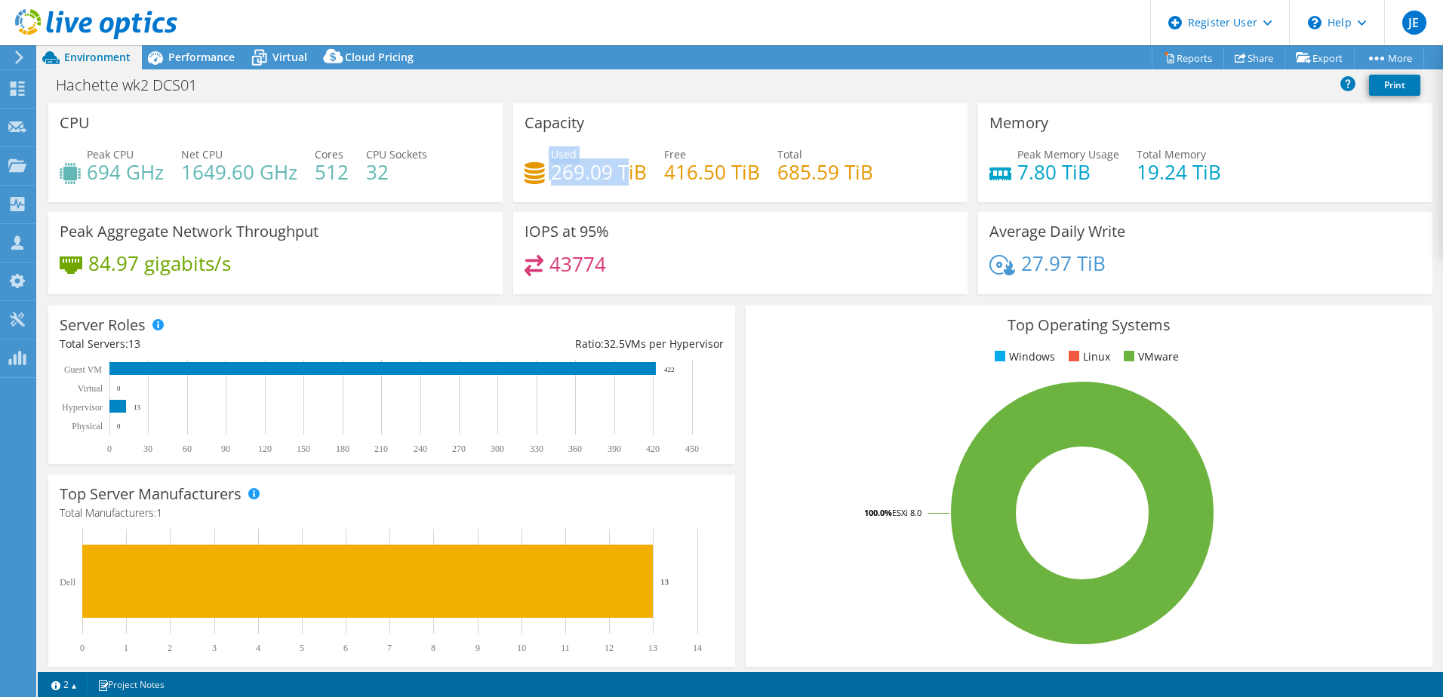
drag, startPoint x: 544, startPoint y: 170, endPoint x: 625, endPoint y: 174, distance: 80.8
click at [625, 174] on div "Used 269.09 TiB" at bounding box center [586, 163] width 122 height 34
click at [568, 178] on h4 "269.09 TiB" at bounding box center [599, 172] width 96 height 17
